Goal: Task Accomplishment & Management: Manage account settings

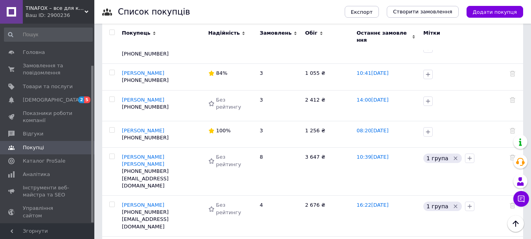
scroll to position [0, 1232]
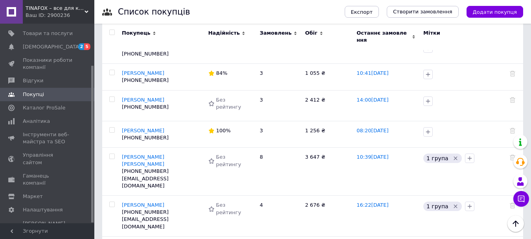
click at [73, 18] on div "Ваш ID: 2900236" at bounding box center [60, 15] width 69 height 7
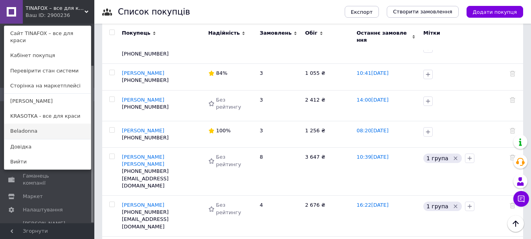
click at [61, 127] on link "Beladonna" at bounding box center [47, 130] width 86 height 15
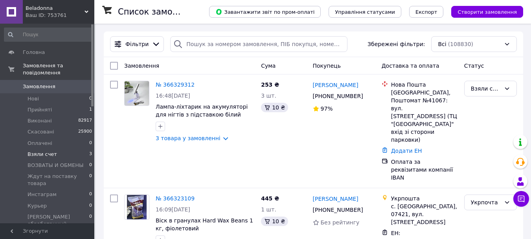
click at [69, 149] on li "Взяли счет 3" at bounding box center [48, 154] width 97 height 11
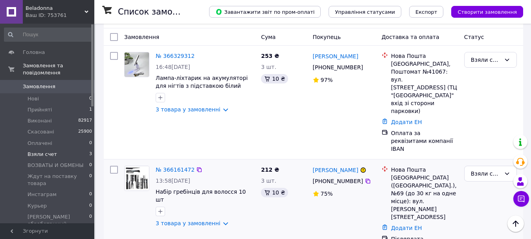
scroll to position [15, 0]
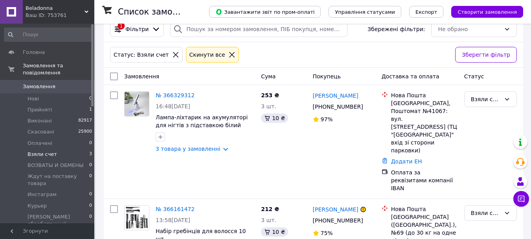
click at [54, 18] on div "Ваш ID: 753761" at bounding box center [60, 15] width 69 height 7
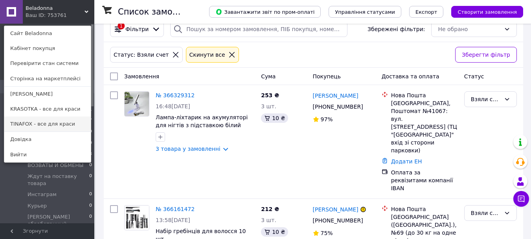
click at [35, 123] on link "TINAFOX - все для краси" at bounding box center [47, 123] width 86 height 15
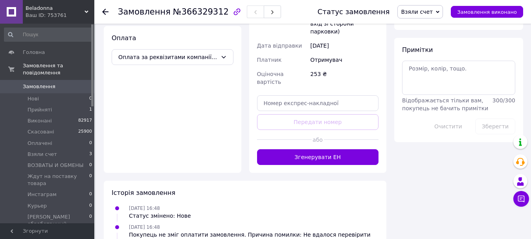
scroll to position [465, 0]
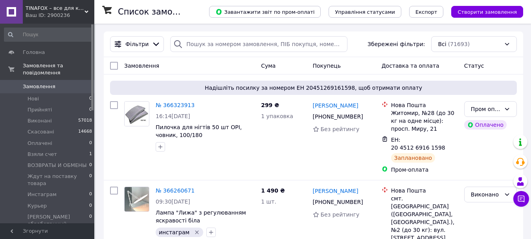
click at [78, 6] on span "TINAFOX – все для краси" at bounding box center [55, 8] width 59 height 7
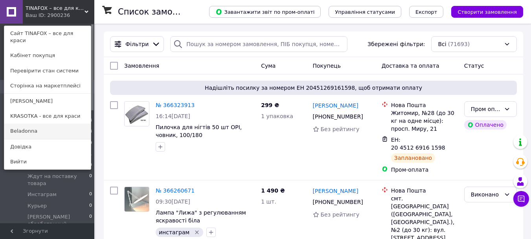
click at [51, 126] on link "Beladonna" at bounding box center [47, 130] width 86 height 15
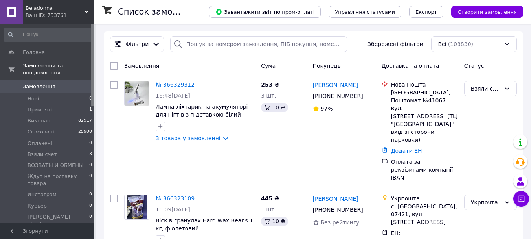
click at [90, 12] on div "Ваш ID: 753761" at bounding box center [60, 15] width 69 height 7
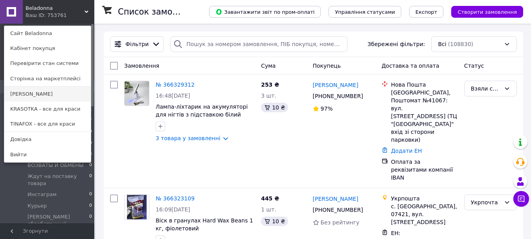
click at [16, 92] on link "[PERSON_NAME]" at bounding box center [47, 93] width 86 height 15
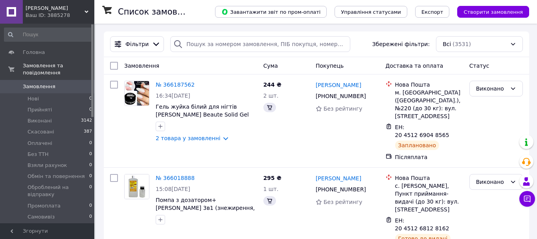
click at [59, 6] on span "[PERSON_NAME]" at bounding box center [55, 8] width 59 height 7
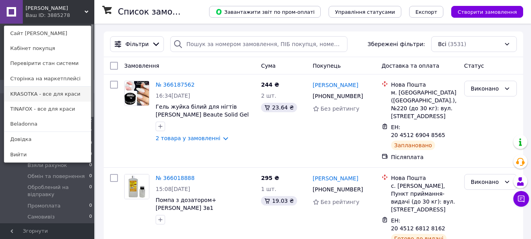
click at [45, 91] on link "KRASOTKA - все для краси" at bounding box center [47, 93] width 86 height 15
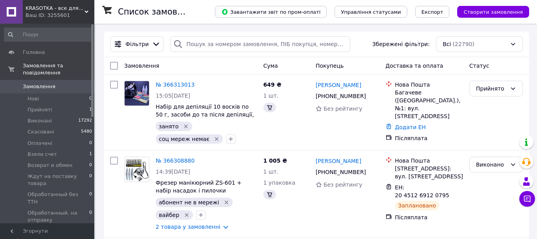
click at [62, 8] on span "KRASOTKA - все для краси" at bounding box center [55, 8] width 59 height 7
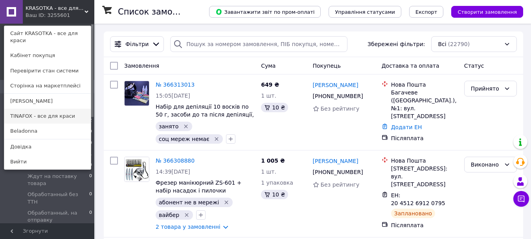
click at [29, 109] on link "TINAFOX - все для краси" at bounding box center [47, 116] width 86 height 15
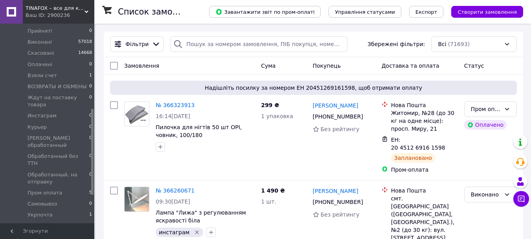
scroll to position [197, 0]
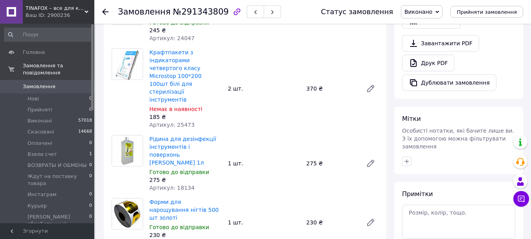
scroll to position [39, 0]
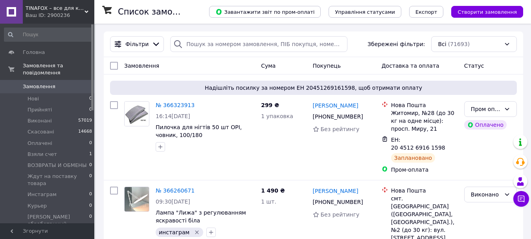
click at [69, 13] on div "Ваш ID: 2900236" at bounding box center [60, 15] width 69 height 7
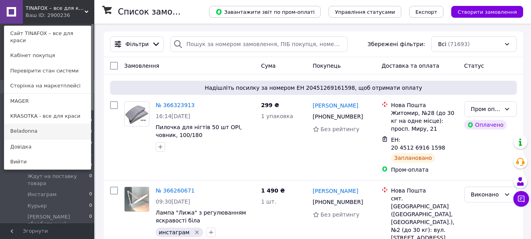
click at [46, 123] on link "Beladonna" at bounding box center [47, 130] width 86 height 15
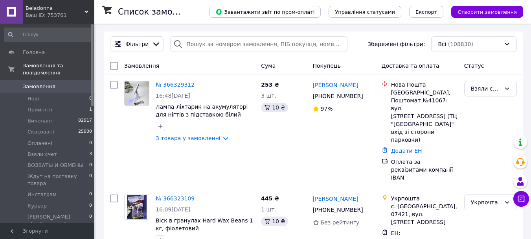
click at [44, 19] on div "Ваш ID: 753761" at bounding box center [60, 15] width 69 height 7
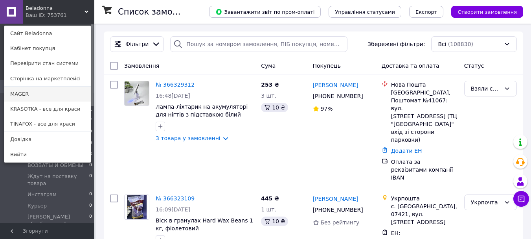
click at [40, 98] on link "MAGER" at bounding box center [47, 93] width 86 height 15
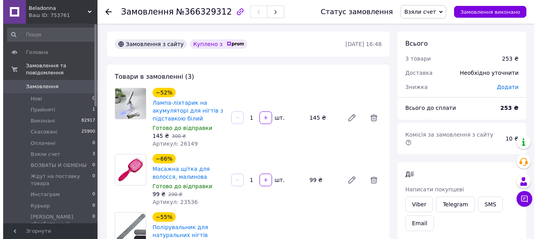
scroll to position [118, 0]
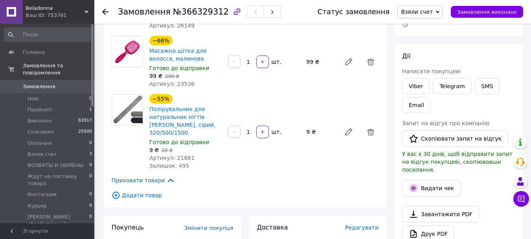
click at [365, 224] on span "Редагувати" at bounding box center [361, 227] width 33 height 6
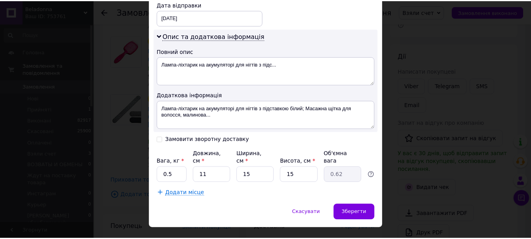
scroll to position [402, 0]
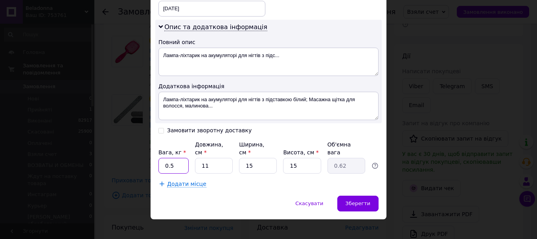
click at [180, 158] on input "0.5" at bounding box center [173, 166] width 30 height 16
click at [179, 158] on input "0.5" at bounding box center [173, 166] width 30 height 16
type input "1"
click at [349, 195] on div "Зберегти" at bounding box center [357, 203] width 41 height 16
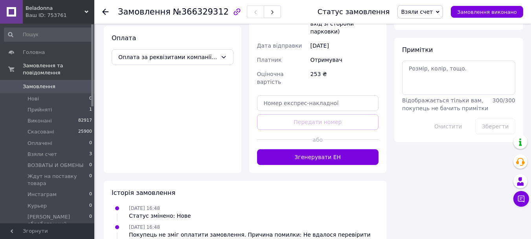
click at [351, 149] on button "Згенерувати ЕН" at bounding box center [318, 157] width 122 height 16
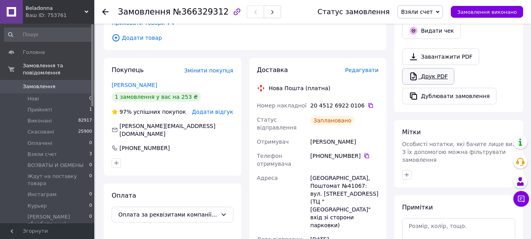
click at [430, 68] on link "Друк PDF" at bounding box center [428, 76] width 52 height 17
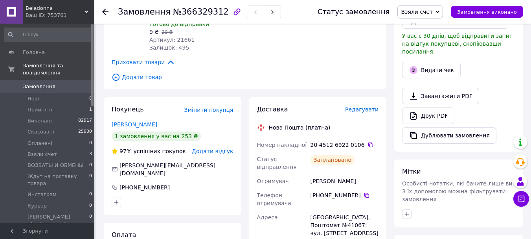
scroll to position [315, 0]
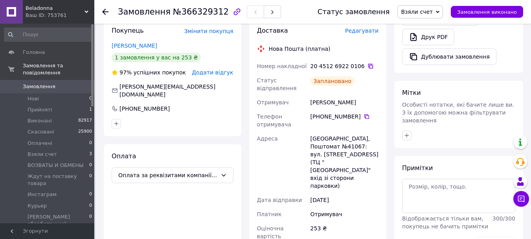
click at [368, 63] on icon at bounding box center [371, 66] width 6 height 6
click at [433, 12] on span "Взяли счет" at bounding box center [417, 12] width 32 height 6
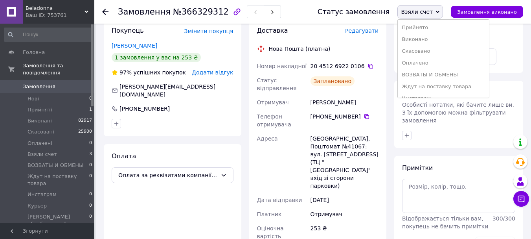
scroll to position [103, 0]
click at [450, 41] on li "Обработанные на отправку" at bounding box center [443, 43] width 91 height 12
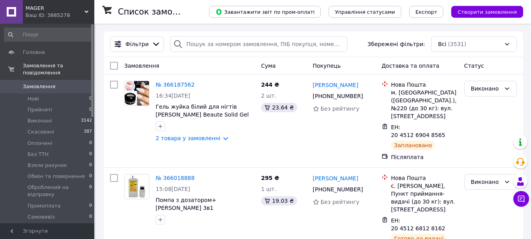
click at [59, 6] on span "MAGER" at bounding box center [55, 8] width 59 height 7
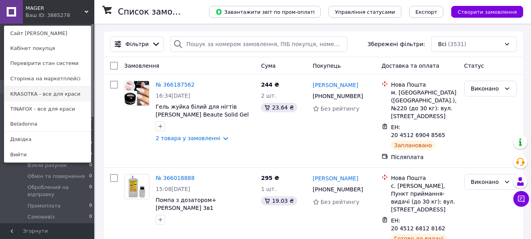
click at [54, 90] on link "KRASOTKA - все для краси" at bounding box center [47, 93] width 86 height 15
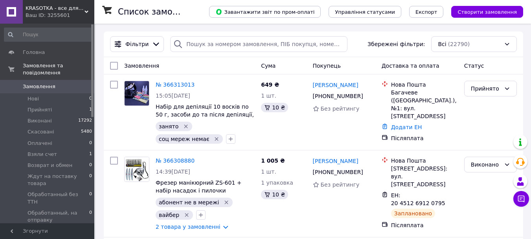
click at [62, 5] on span "KRASOTKA - все для краси" at bounding box center [55, 8] width 59 height 7
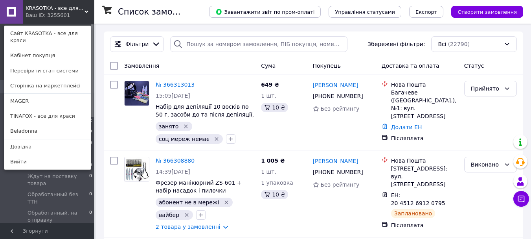
click at [55, 10] on span "KRASOTKA - все для краси" at bounding box center [55, 8] width 59 height 7
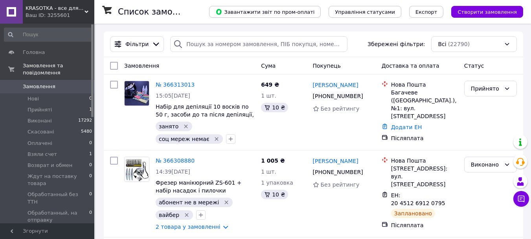
click at [55, 10] on span "KRASOTKA - все для краси" at bounding box center [55, 8] width 59 height 7
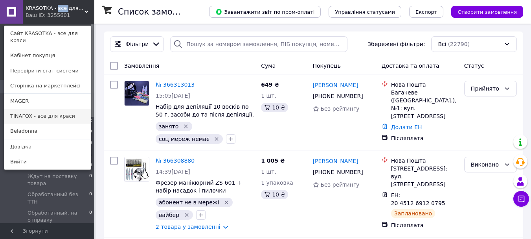
click at [39, 109] on link "TINAFOX - все для краси" at bounding box center [47, 116] width 86 height 15
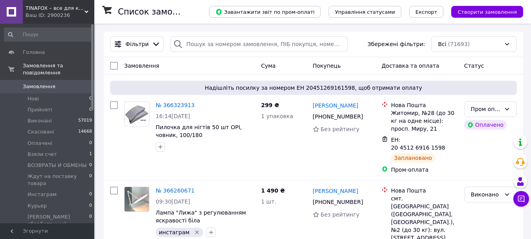
click at [70, 2] on div "TINAFOX – все для краси Ваш ID: 2900236" at bounding box center [59, 12] width 72 height 24
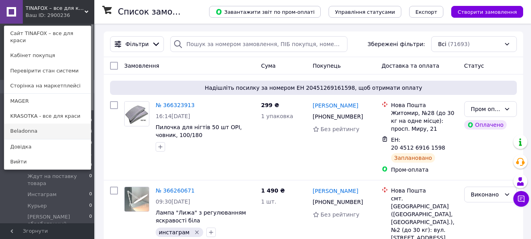
click at [57, 123] on link "Beladonna" at bounding box center [47, 130] width 86 height 15
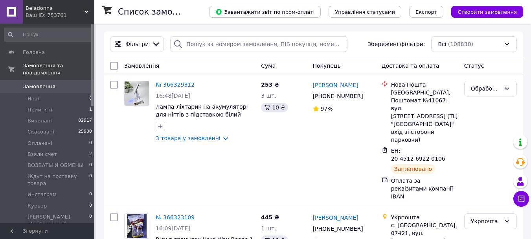
click at [63, 14] on div "Ваш ID: 753761" at bounding box center [60, 15] width 69 height 7
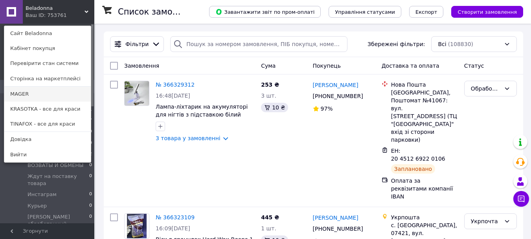
click at [46, 96] on link "MAGER" at bounding box center [47, 93] width 86 height 15
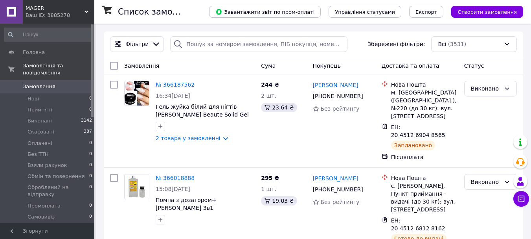
click at [52, 12] on div "Ваш ID: 3885278" at bounding box center [60, 15] width 69 height 7
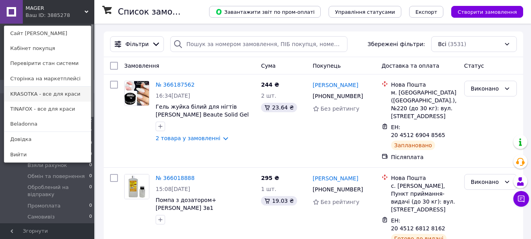
click at [58, 94] on link "KRASOTKA - все для краси" at bounding box center [47, 93] width 86 height 15
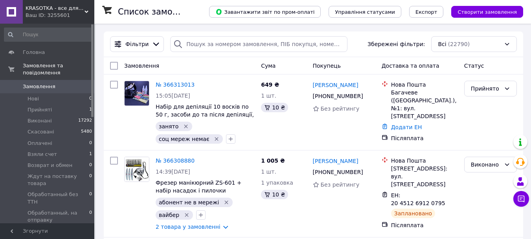
click at [75, 11] on span "KRASOTKA - все для краси" at bounding box center [55, 8] width 59 height 7
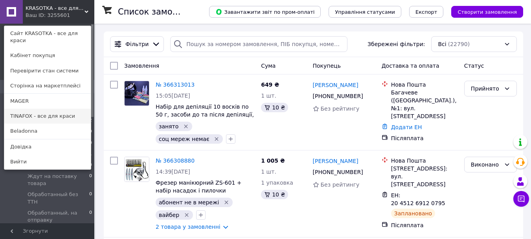
click at [68, 109] on link "TINAFOX - все для краси" at bounding box center [47, 116] width 86 height 15
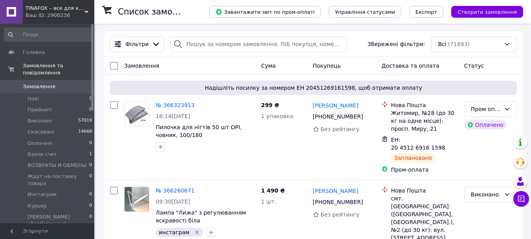
click at [39, 11] on span "TINAFOX – все для краси" at bounding box center [55, 8] width 59 height 7
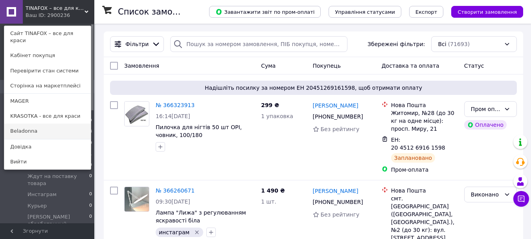
click at [54, 123] on link "Beladonna" at bounding box center [47, 130] width 86 height 15
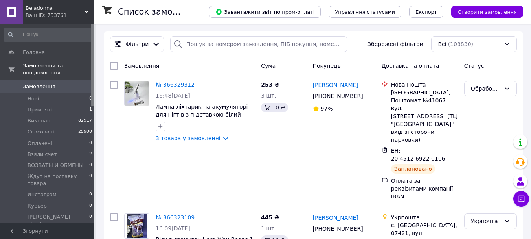
click at [71, 12] on div "Ваш ID: 753761" at bounding box center [60, 15] width 69 height 7
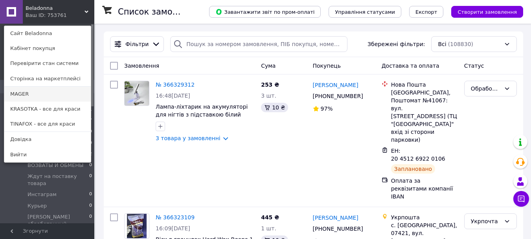
click at [57, 91] on link "MAGER" at bounding box center [47, 93] width 86 height 15
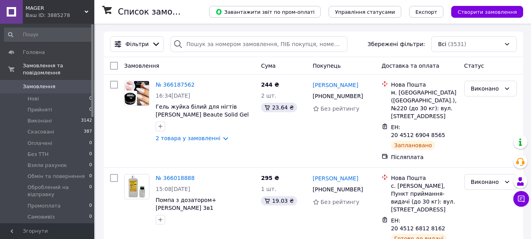
click at [57, 6] on span "MAGER" at bounding box center [55, 8] width 59 height 7
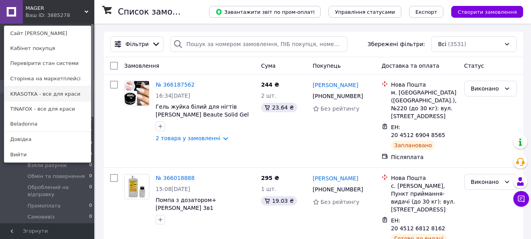
click at [59, 87] on link "KRASOTKA - все для краси" at bounding box center [47, 93] width 86 height 15
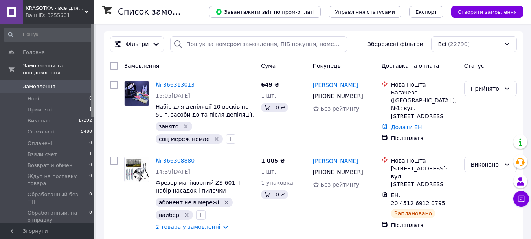
click at [63, 13] on div "Ваш ID: 3255601" at bounding box center [60, 15] width 69 height 7
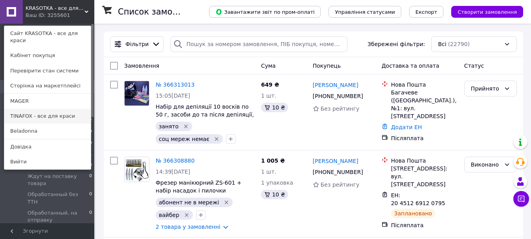
click at [62, 116] on link "TINAFOX - все для краси" at bounding box center [47, 116] width 86 height 15
